Goal: Information Seeking & Learning: Find contact information

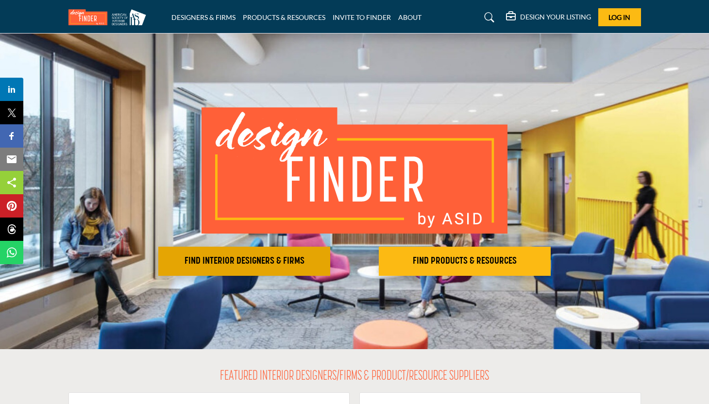
click at [267, 263] on h2 "FIND INTERIOR DESIGNERS & FIRMS" at bounding box center [244, 261] width 166 height 12
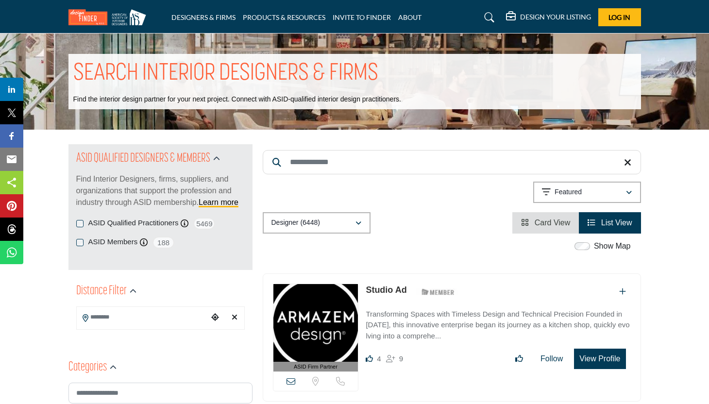
click at [153, 318] on input "Search Location" at bounding box center [142, 317] width 131 height 19
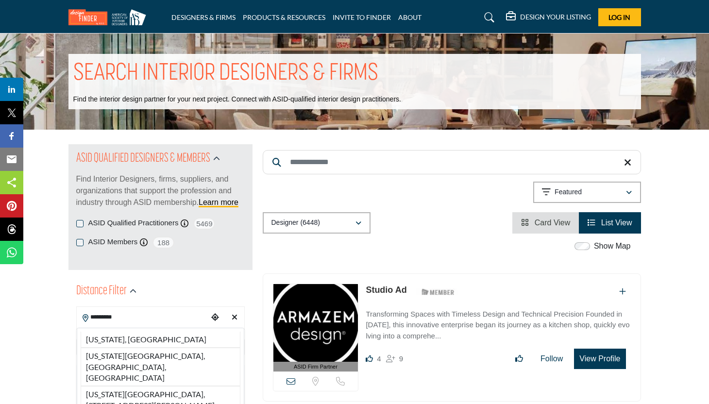
click at [125, 342] on li "[US_STATE], [GEOGRAPHIC_DATA]" at bounding box center [161, 340] width 160 height 16
type input "**********"
type input "***"
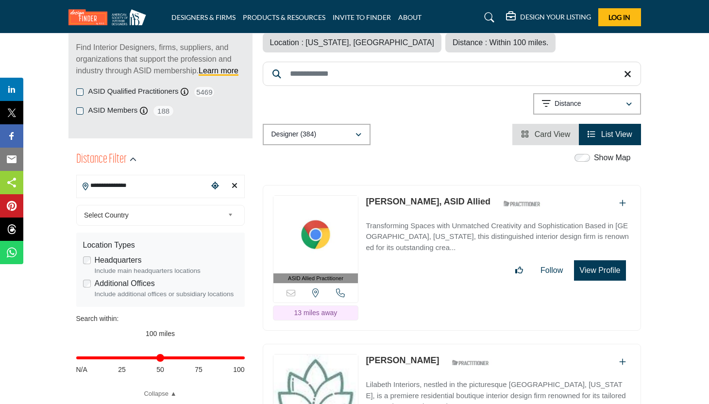
scroll to position [133, 0]
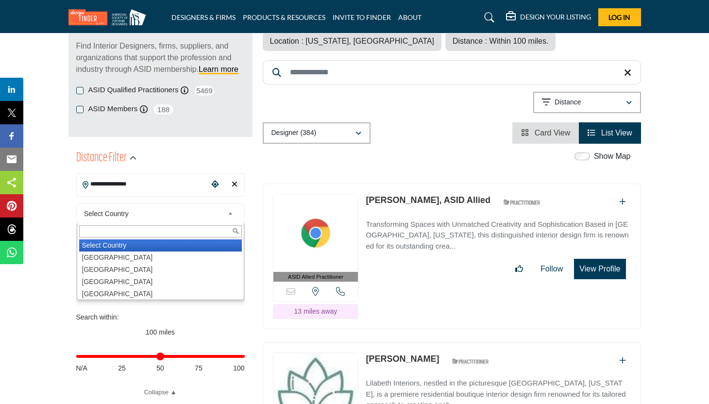
click at [231, 214] on b at bounding box center [232, 214] width 9 height 12
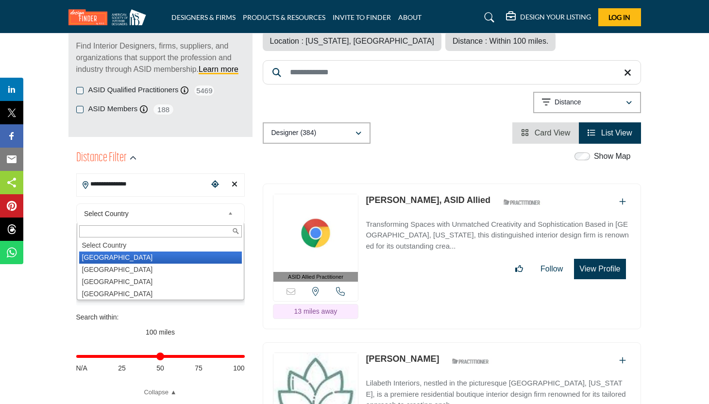
click at [175, 260] on li "[GEOGRAPHIC_DATA]" at bounding box center [160, 258] width 163 height 12
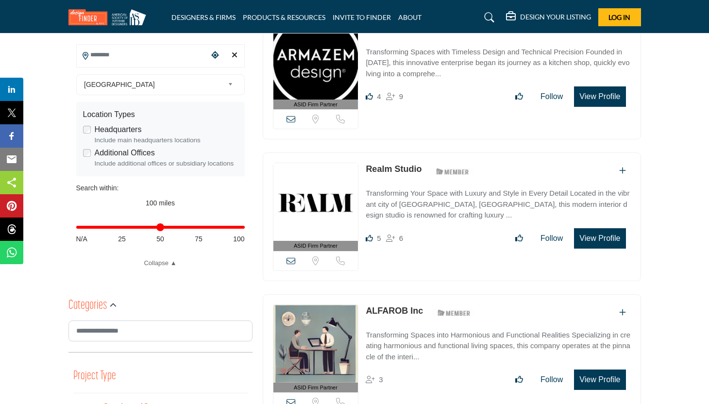
scroll to position [301, 0]
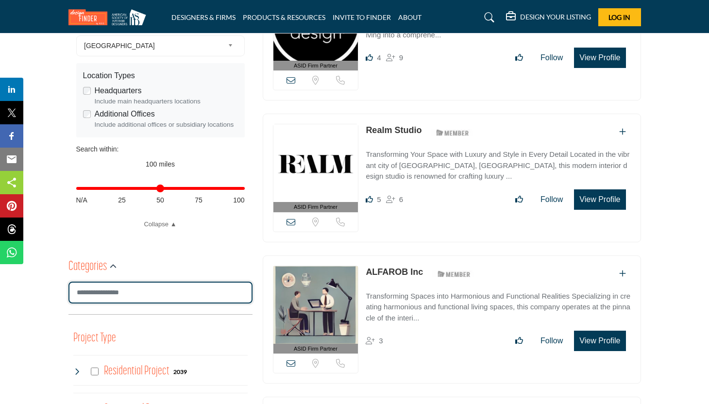
click at [200, 290] on input "Search Category" at bounding box center [160, 293] width 184 height 22
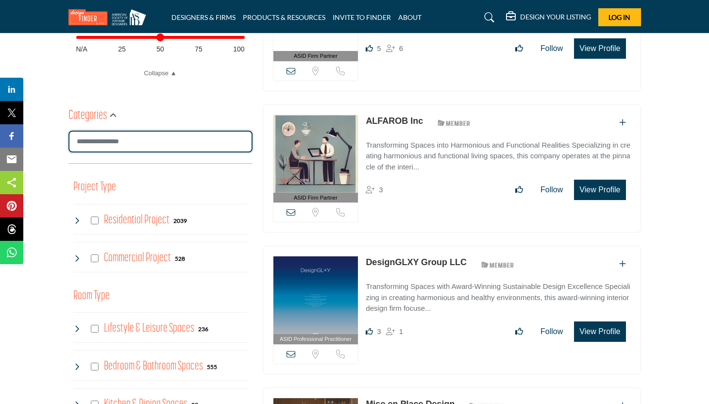
scroll to position [455, 0]
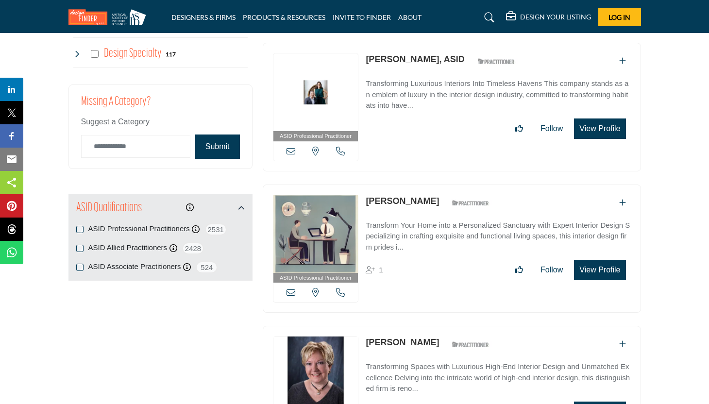
scroll to position [1273, 0]
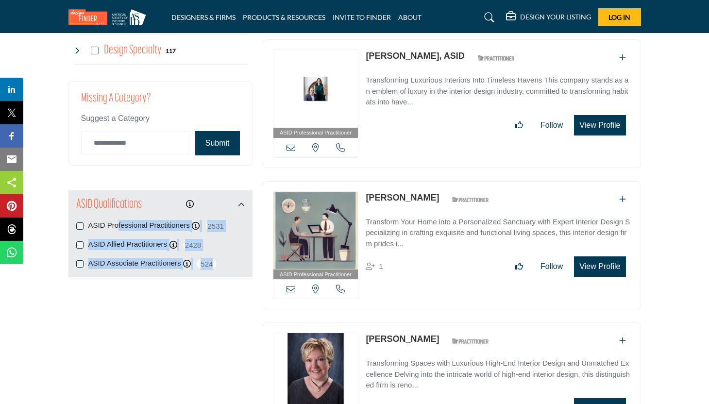
drag, startPoint x: 237, startPoint y: 263, endPoint x: 87, endPoint y: 221, distance: 155.4
click at [87, 221] on div "ASID Professional Practitioners ASID Professional Practitioners have successful…" at bounding box center [160, 245] width 169 height 50
copy div "ASID Professional Practitioners ASID Professional Practitioners have successful…"
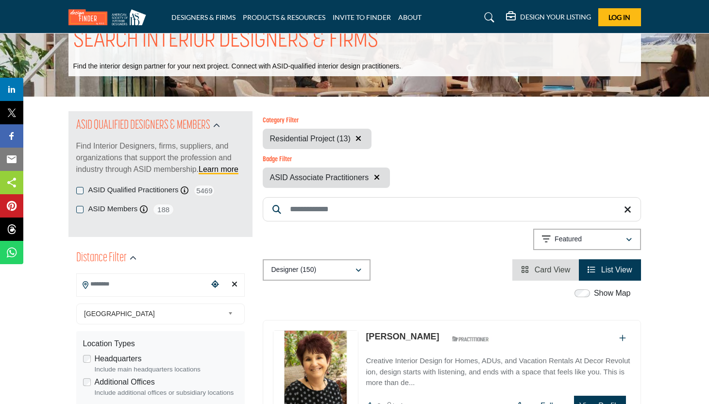
scroll to position [51, 0]
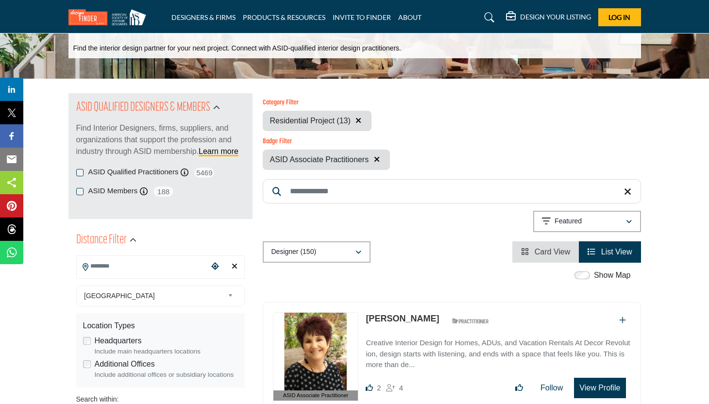
click at [379, 159] on icon "button" at bounding box center [377, 159] width 6 height 8
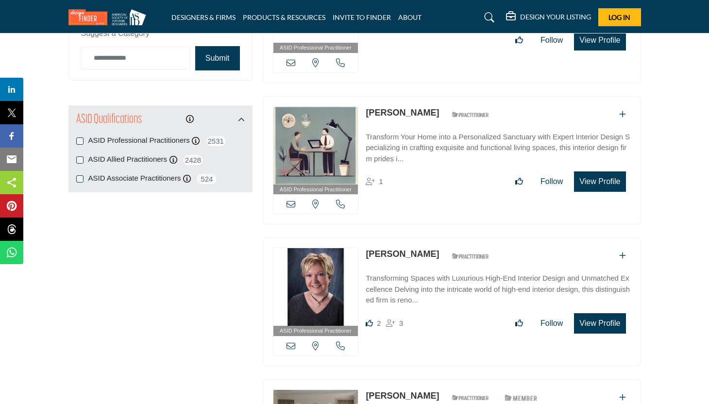
scroll to position [1348, 0]
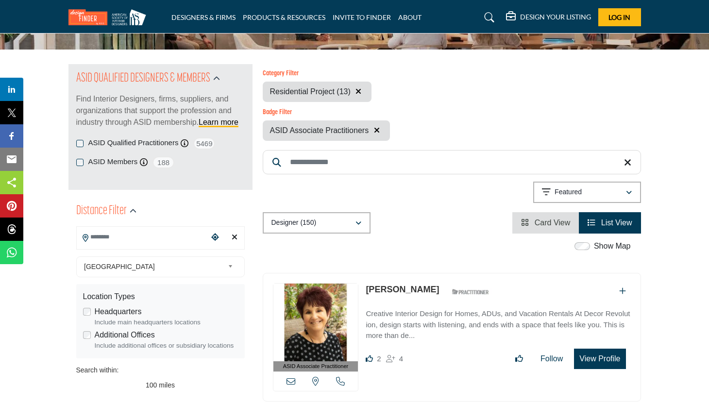
scroll to position [70, 0]
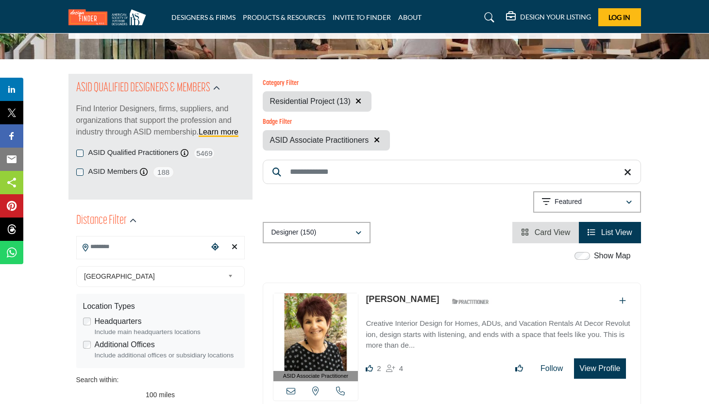
click at [149, 248] on input "Search Location" at bounding box center [142, 246] width 131 height 19
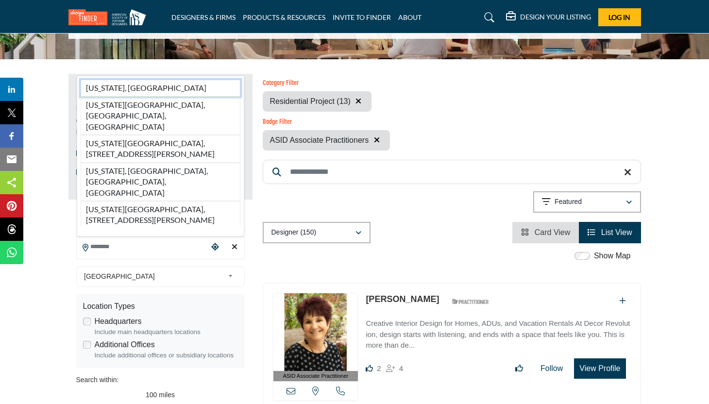
click at [128, 94] on li "[US_STATE], [GEOGRAPHIC_DATA]" at bounding box center [161, 88] width 160 height 17
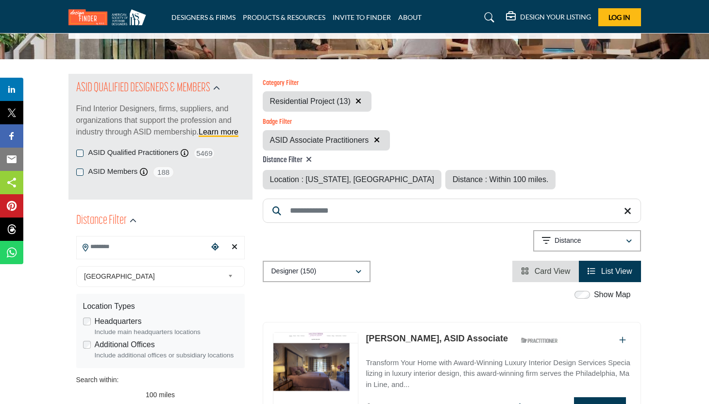
type input "**********"
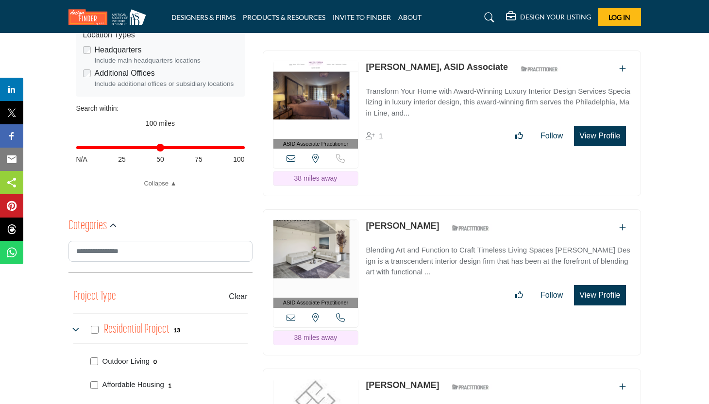
scroll to position [340, 0]
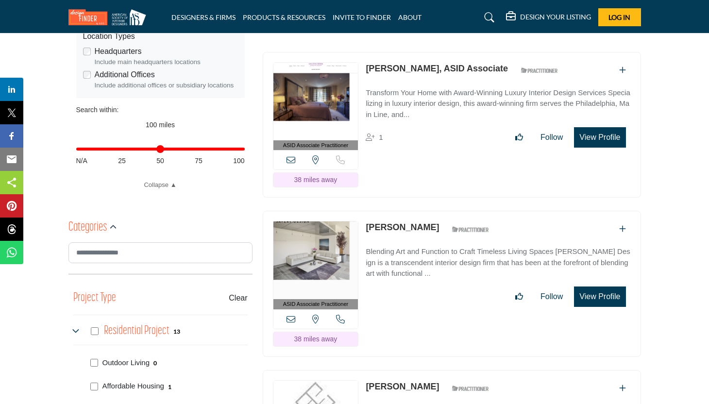
click at [613, 130] on button "View Profile" at bounding box center [599, 137] width 51 height 20
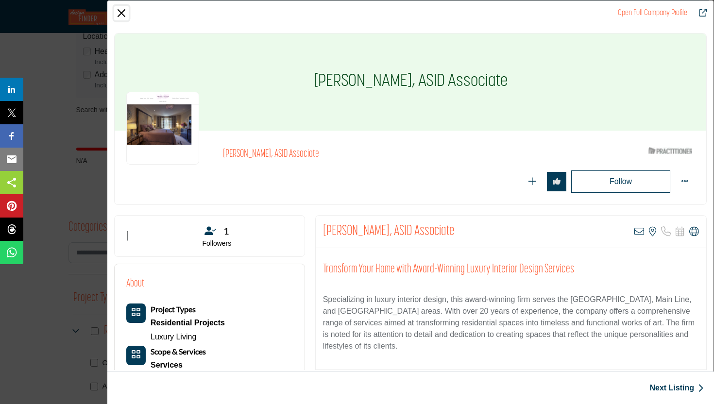
click at [123, 16] on button "Close" at bounding box center [121, 13] width 15 height 15
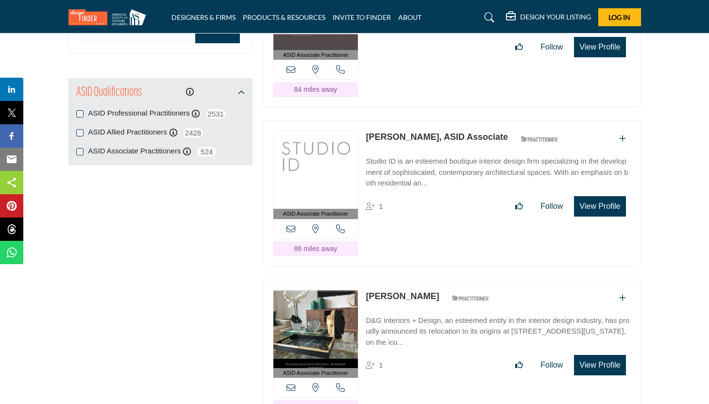
scroll to position [1364, 0]
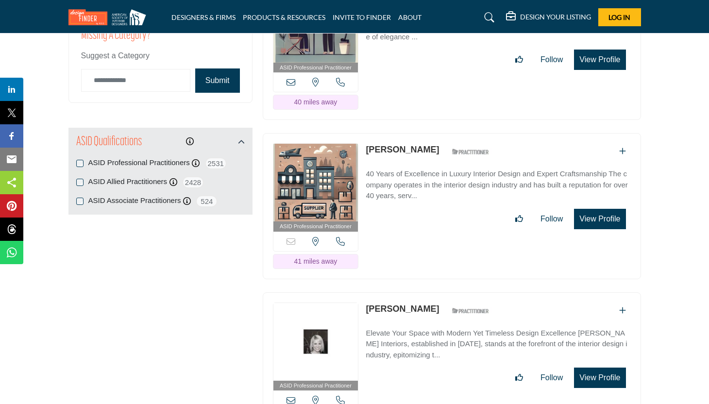
scroll to position [1342, 0]
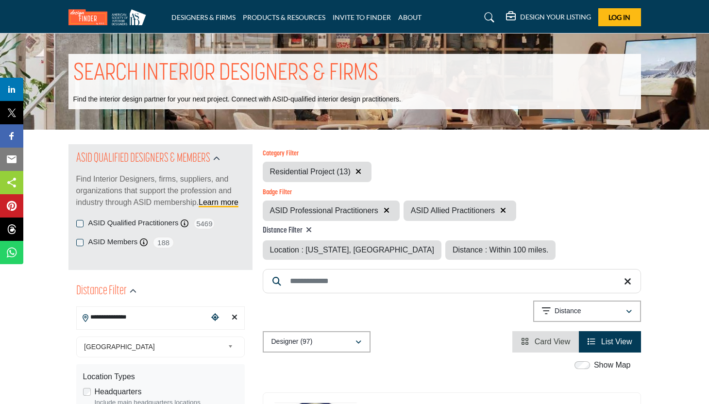
click at [304, 285] on input "Search Keyword" at bounding box center [452, 281] width 378 height 24
paste input "**********"
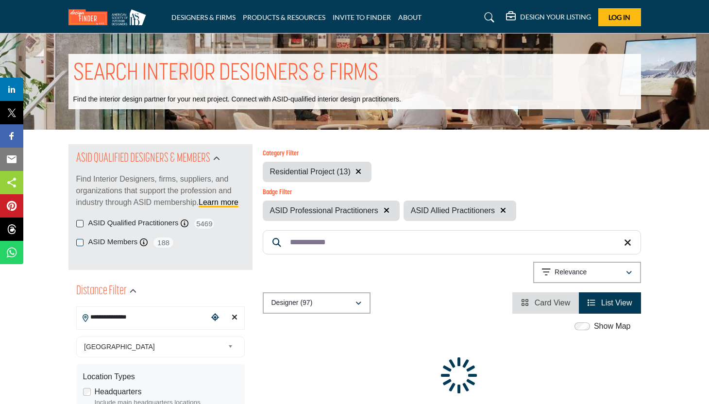
type input "**********"
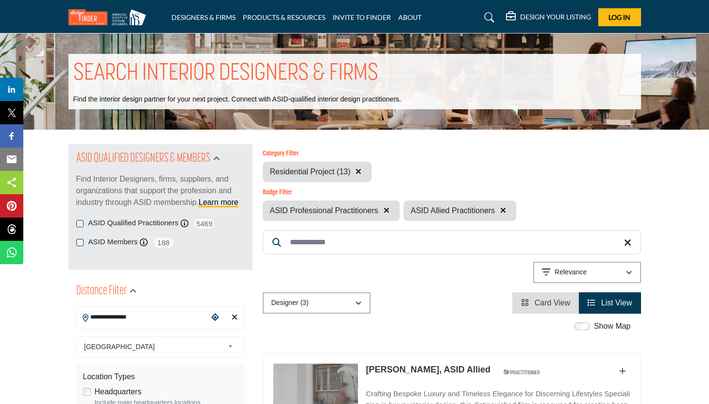
click at [505, 211] on icon "button" at bounding box center [503, 210] width 6 height 8
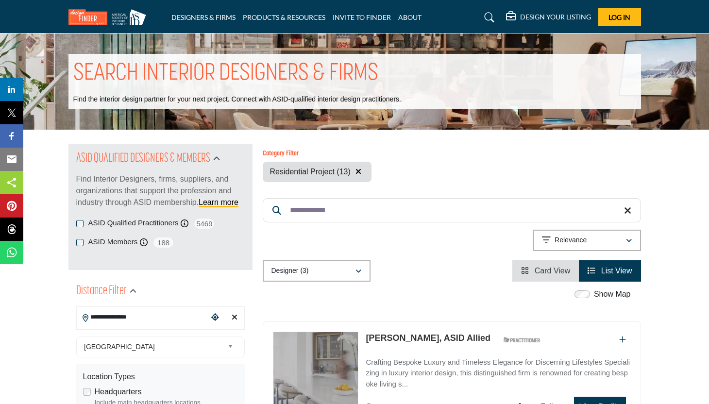
click at [356, 170] on icon "button" at bounding box center [359, 172] width 6 height 8
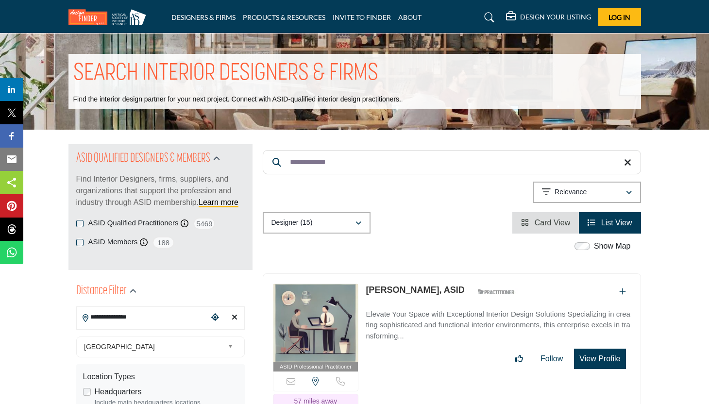
click at [237, 319] on icon "Clear search location" at bounding box center [235, 317] width 6 height 8
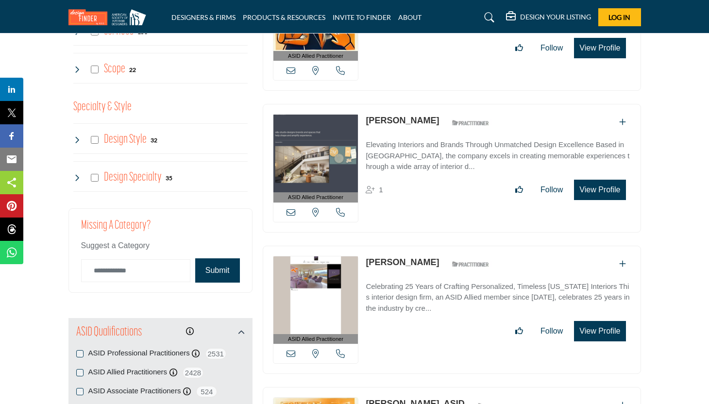
scroll to position [1010, 0]
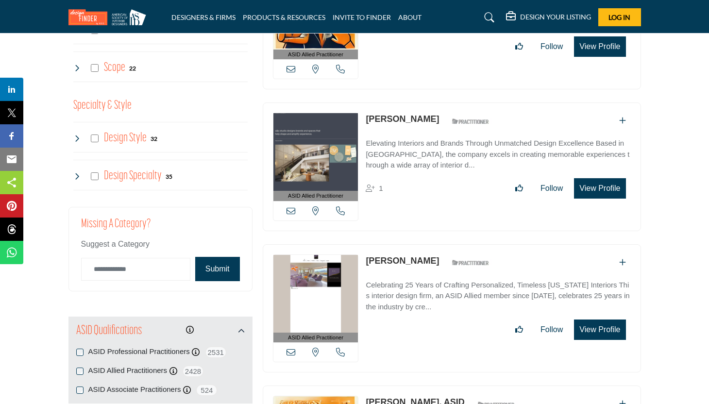
click at [213, 274] on button "Submit" at bounding box center [217, 269] width 45 height 24
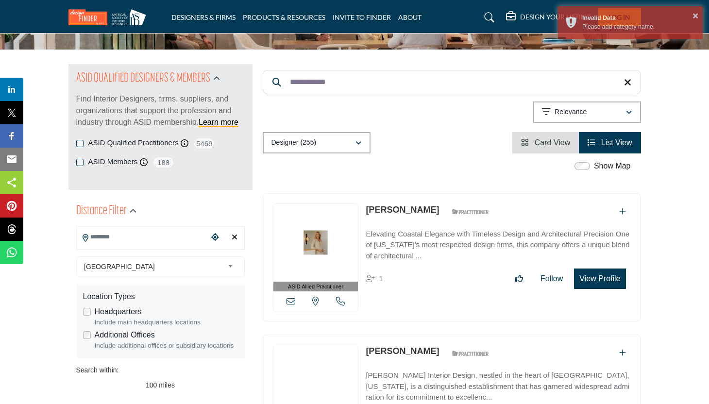
scroll to position [0, 0]
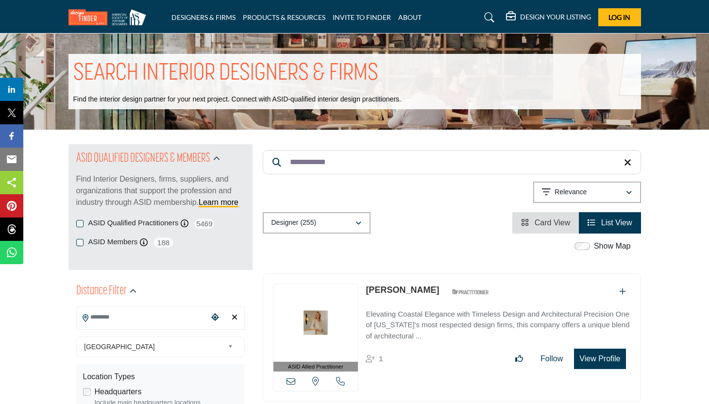
click at [377, 159] on input "**********" at bounding box center [452, 162] width 378 height 24
click at [367, 162] on input "**********" at bounding box center [452, 162] width 378 height 24
paste input "*"
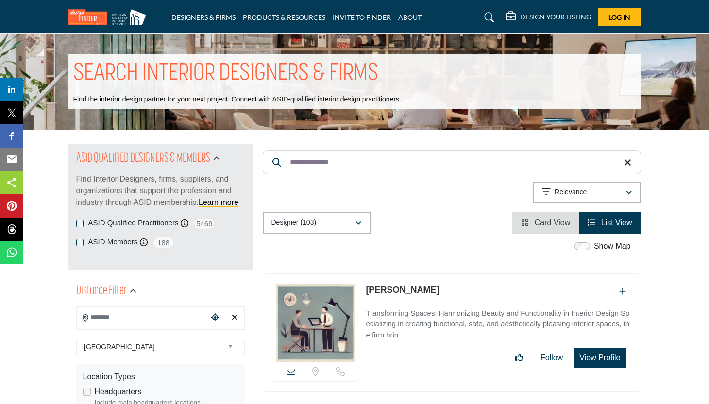
click at [439, 168] on input "**********" at bounding box center [452, 162] width 378 height 24
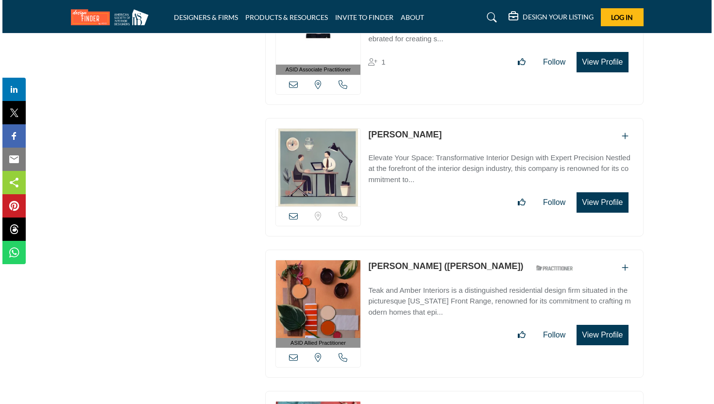
scroll to position [2140, 0]
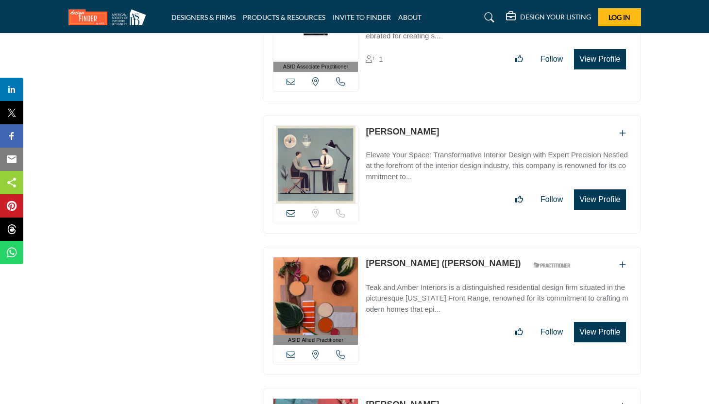
type input "**********"
click at [585, 194] on button "View Profile" at bounding box center [599, 199] width 51 height 20
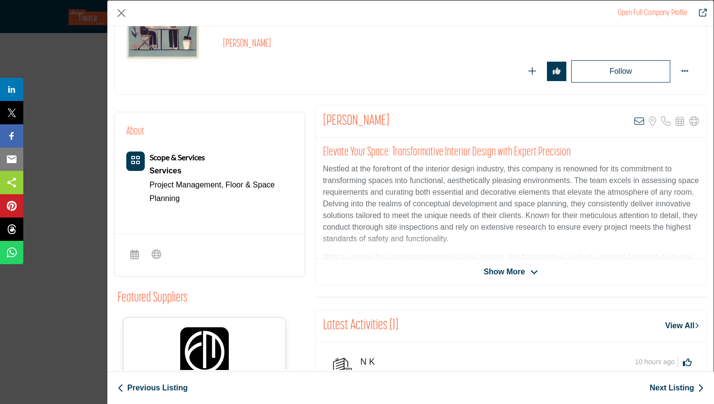
scroll to position [21, 0]
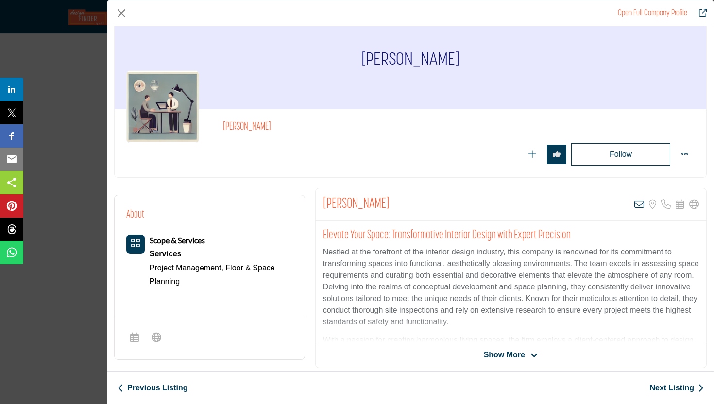
click at [513, 350] on span "Show More" at bounding box center [504, 355] width 41 height 12
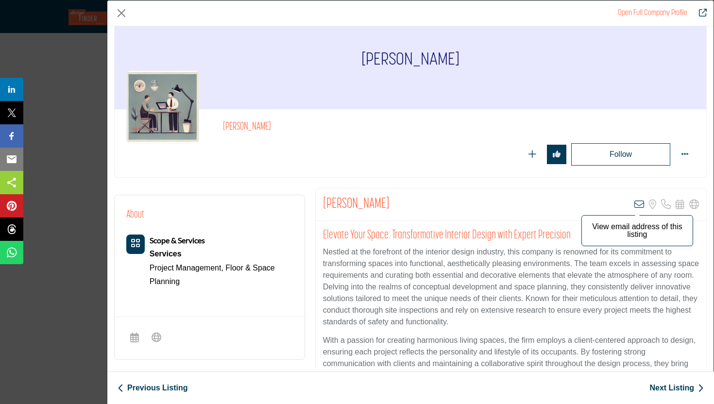
click at [634, 206] on icon "Company Data Modal" at bounding box center [639, 205] width 10 height 10
